Goal: Information Seeking & Learning: Learn about a topic

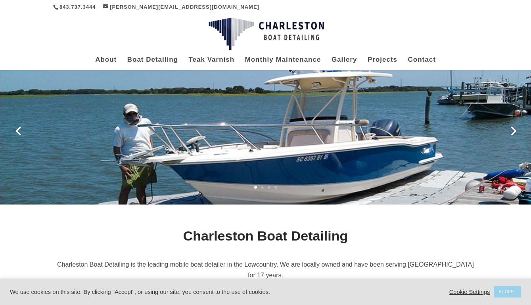
scroll to position [23, 0]
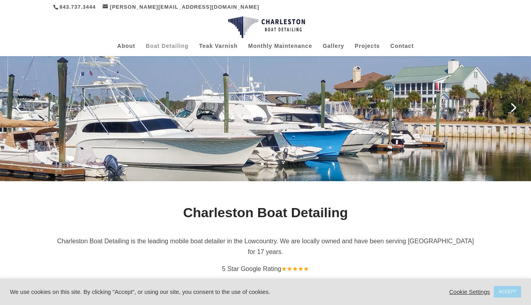
click at [164, 43] on link "Boat Detailing" at bounding box center [166, 49] width 43 height 13
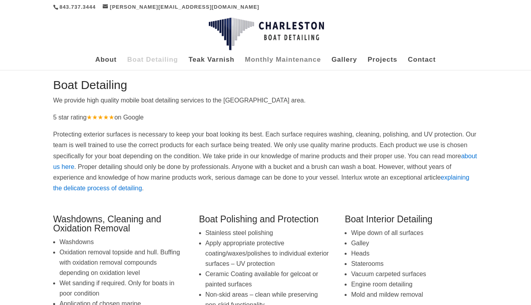
click at [291, 59] on link "Monthly Maintenance" at bounding box center [283, 63] width 76 height 13
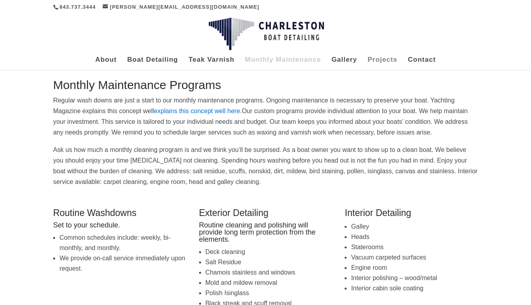
click at [382, 58] on link "Projects" at bounding box center [382, 63] width 30 height 13
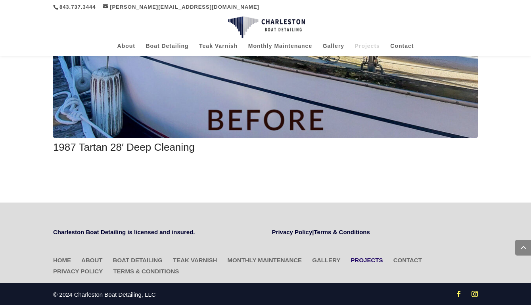
scroll to position [1235, 0]
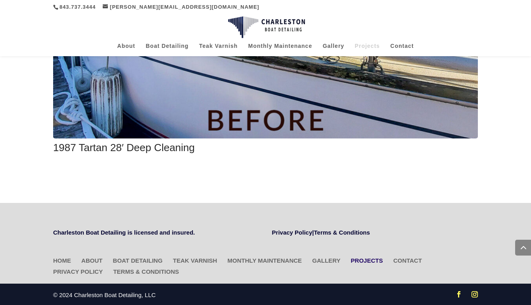
click at [250, 113] on img at bounding box center [265, 25] width 424 height 226
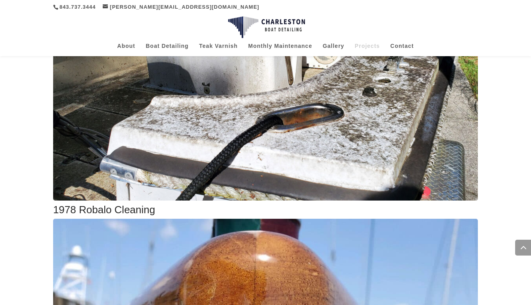
scroll to position [674, 0]
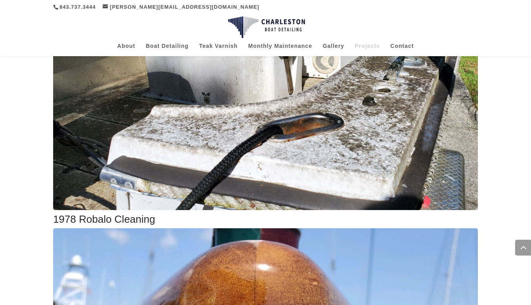
click at [281, 139] on img at bounding box center [265, 97] width 424 height 226
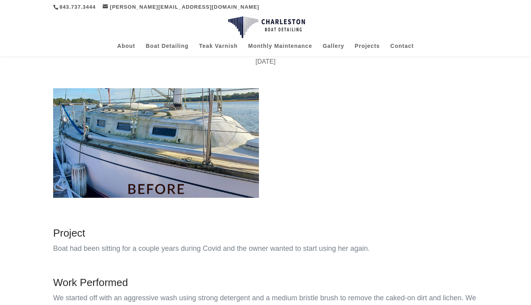
scroll to position [50, 0]
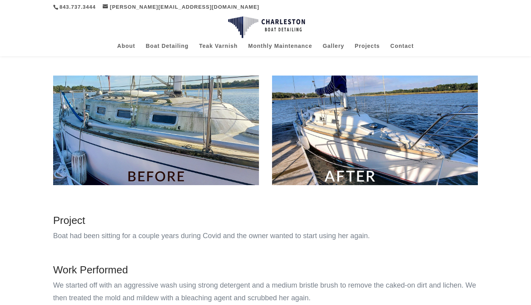
click at [323, 126] on img at bounding box center [375, 131] width 206 height 110
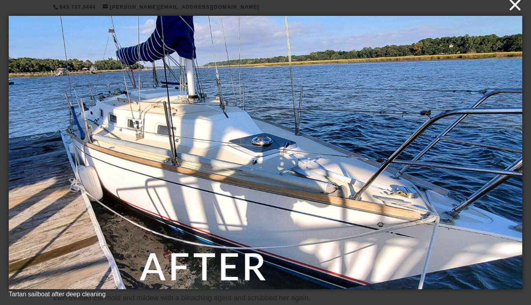
click at [515, 11] on button "×" at bounding box center [268, 4] width 514 height 17
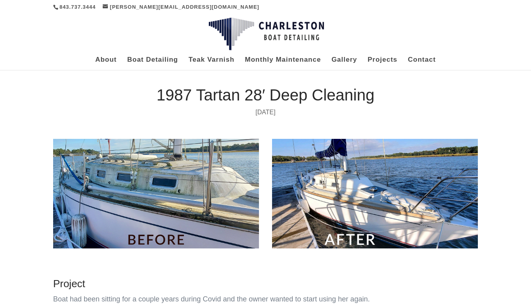
scroll to position [0, 0]
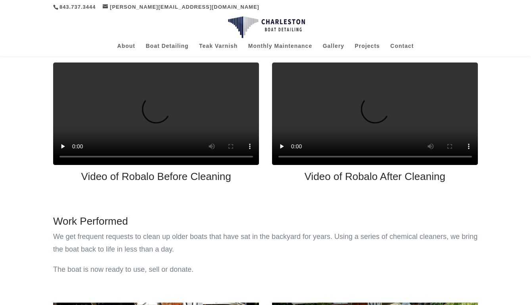
scroll to position [68, 0]
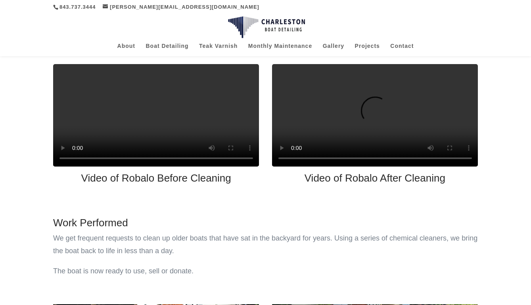
click at [368, 125] on video at bounding box center [375, 115] width 206 height 103
click at [294, 167] on video at bounding box center [375, 115] width 206 height 103
click at [148, 120] on video at bounding box center [156, 115] width 206 height 103
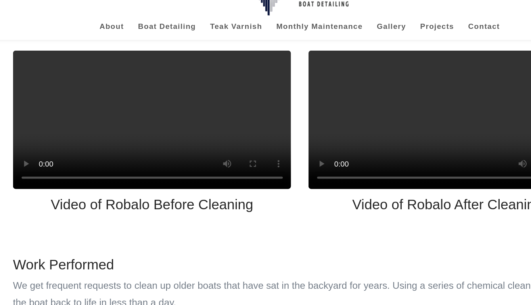
scroll to position [54, 0]
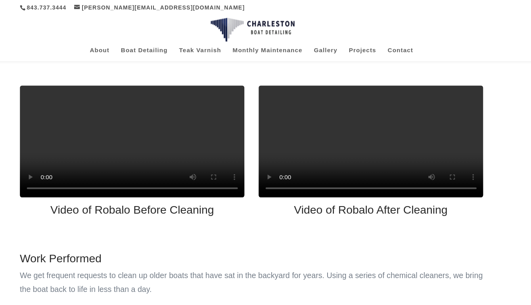
click at [272, 181] on video at bounding box center [375, 129] width 206 height 103
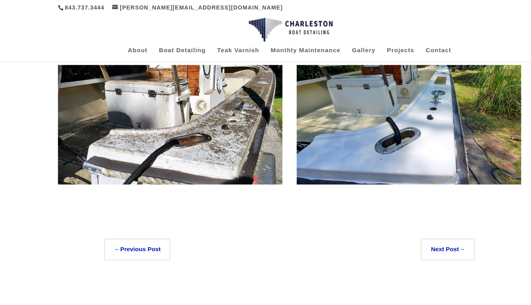
scroll to position [313, 0]
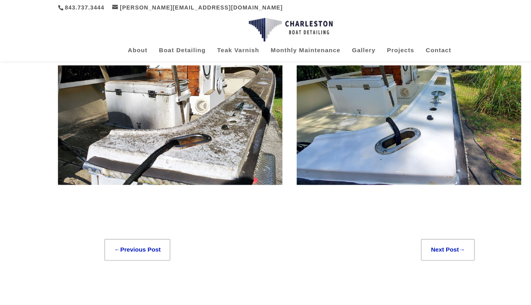
click at [398, 233] on span "Next Post" at bounding box center [408, 229] width 26 height 6
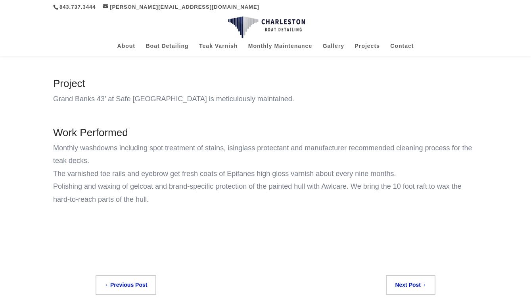
scroll to position [365, 0]
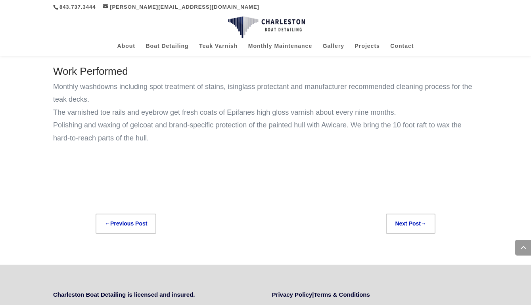
click at [411, 223] on span "Next Post" at bounding box center [408, 224] width 26 height 6
